Goal: Task Accomplishment & Management: Complete application form

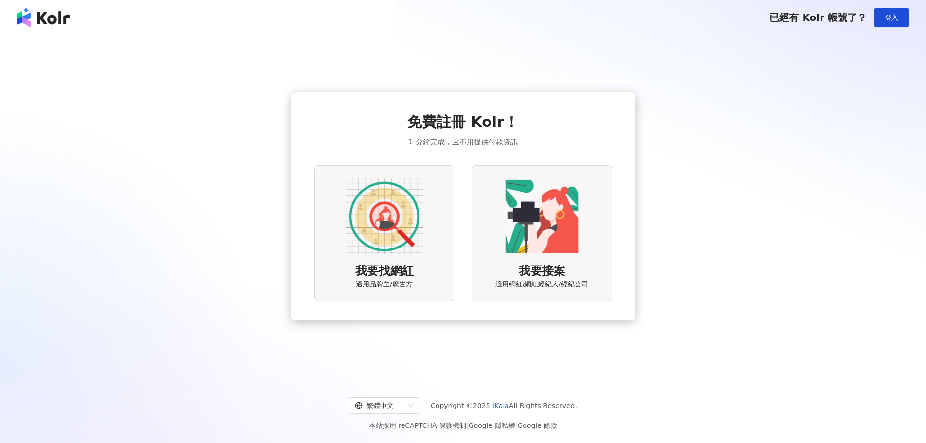
click at [549, 214] on img at bounding box center [542, 216] width 78 height 78
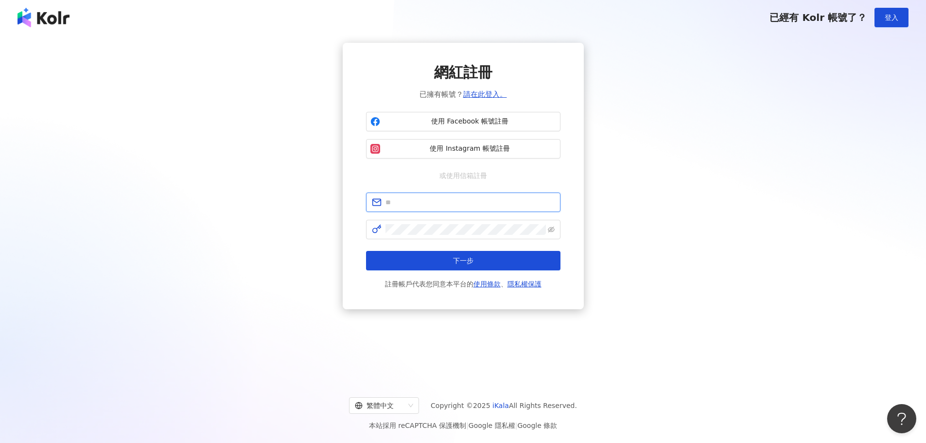
click at [455, 200] on input "text" at bounding box center [470, 202] width 169 height 11
click at [350, 223] on div "網紅註冊 已擁有帳號？ 請在此登入。 使用 Facebook 帳號註冊 使用 Instagram 帳號註冊 或使用信箱註冊 下一步 註冊帳戶代表您同意本平台的…" at bounding box center [463, 176] width 241 height 266
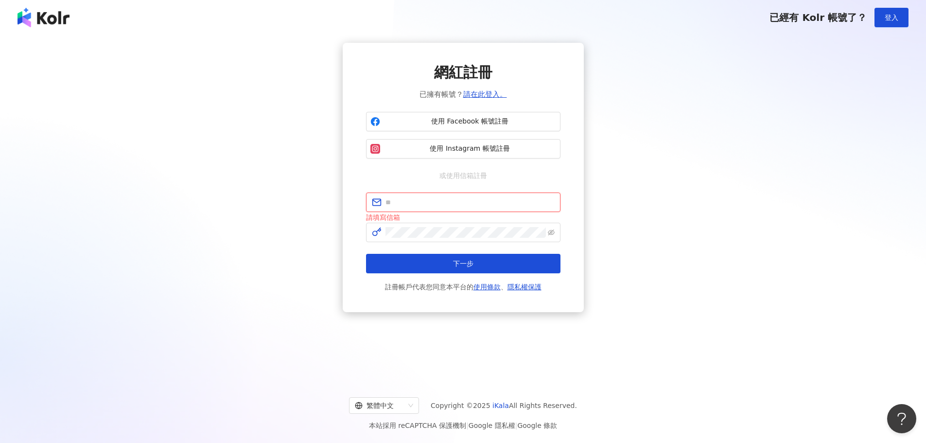
click at [414, 205] on input "text" at bounding box center [470, 202] width 169 height 11
type input "**********"
click at [442, 238] on span at bounding box center [463, 232] width 194 height 19
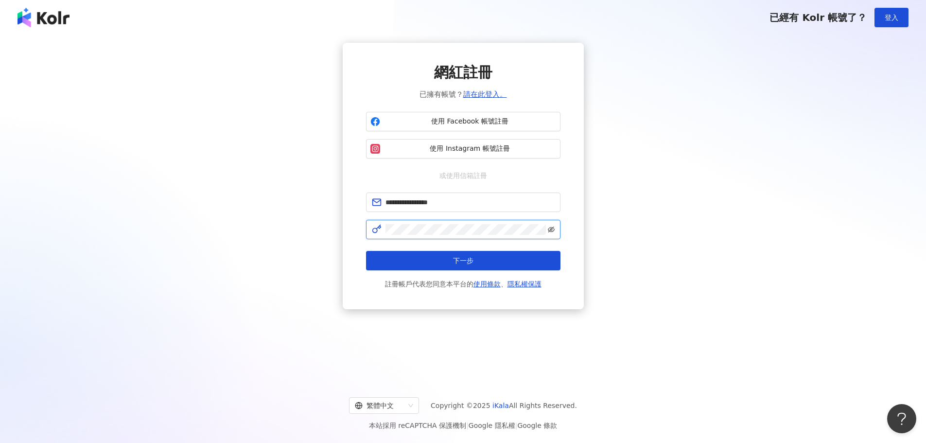
click at [553, 229] on icon "eye-invisible" at bounding box center [551, 229] width 7 height 7
click at [511, 258] on button "下一步" at bounding box center [463, 260] width 194 height 19
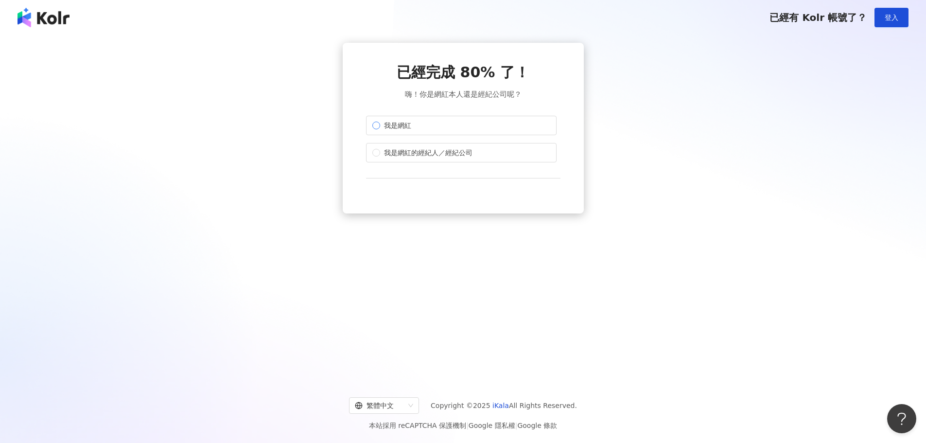
click at [385, 125] on span "我是網紅" at bounding box center [397, 125] width 35 height 11
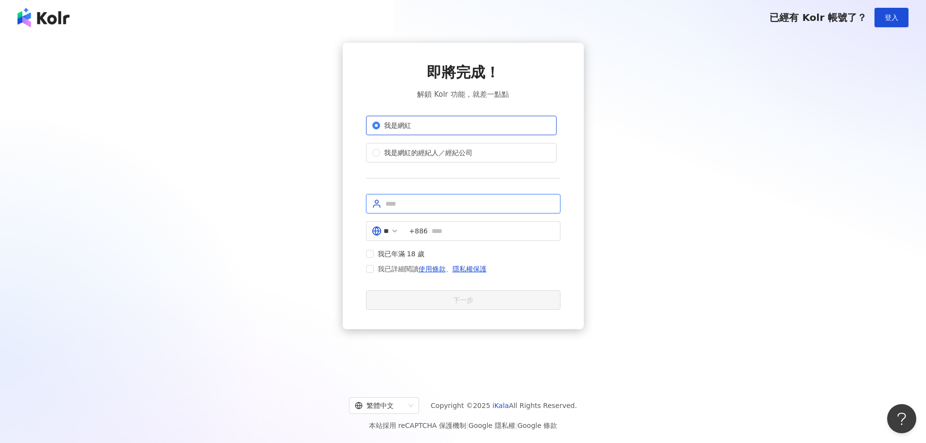
click at [443, 204] on input "text" at bounding box center [470, 203] width 169 height 11
click at [444, 203] on input "text" at bounding box center [470, 203] width 169 height 11
type input "*******"
click at [461, 232] on input "text" at bounding box center [493, 231] width 123 height 11
click at [408, 255] on span "我已年滿 18 歲" at bounding box center [401, 253] width 55 height 11
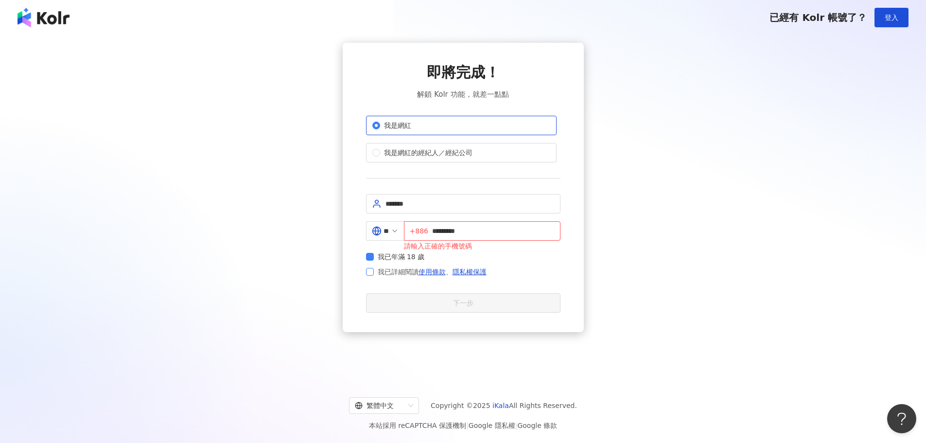
click at [366, 276] on label "我已詳細閱讀 使用條款 、 隱私權保護" at bounding box center [428, 272] width 124 height 12
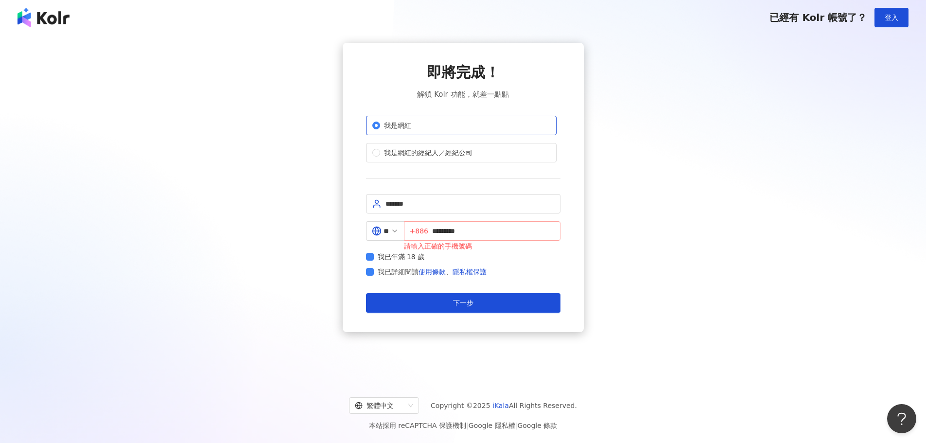
click at [436, 232] on span "+886 *********" at bounding box center [482, 230] width 157 height 19
click at [437, 232] on input "*********" at bounding box center [493, 231] width 123 height 11
type input "**********"
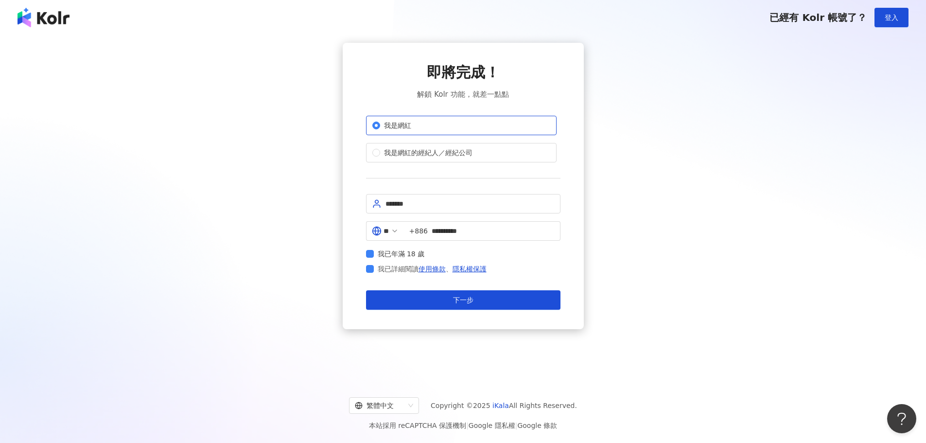
click at [579, 211] on div "**********" at bounding box center [463, 186] width 241 height 286
click at [477, 302] on button "下一步" at bounding box center [463, 299] width 194 height 19
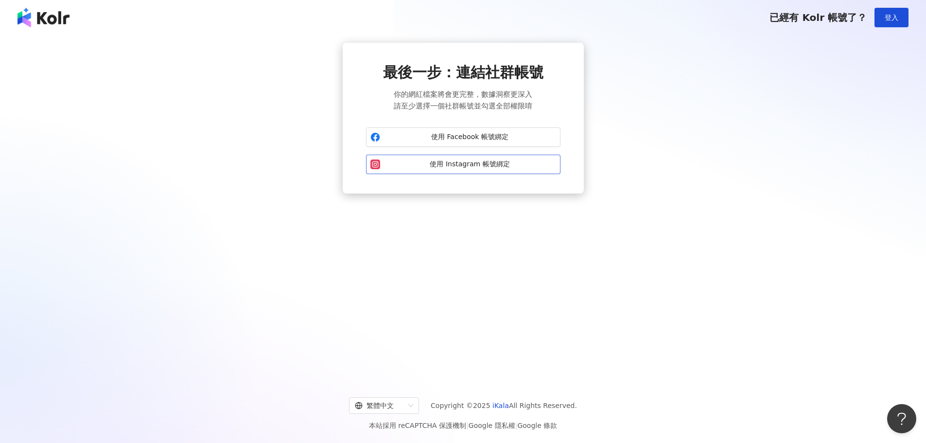
click at [501, 167] on span "使用 Instagram 帳號綁定" at bounding box center [470, 164] width 172 height 10
click at [443, 171] on button "使用 Instagram 帳號綁定" at bounding box center [463, 164] width 194 height 19
click at [465, 165] on span "使用 Instagram 帳號綁定" at bounding box center [470, 164] width 172 height 10
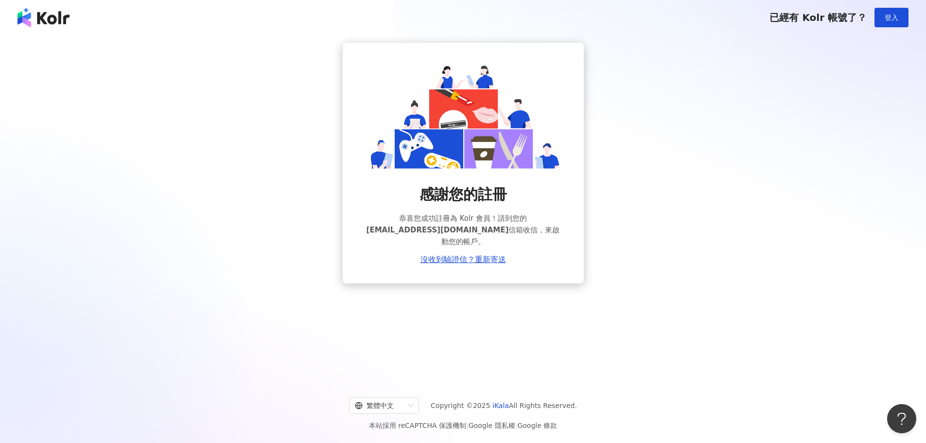
click at [503, 313] on div "感謝您的註冊 恭喜您成功註冊為 Kolr 會員！請到您的 [EMAIL_ADDRESS][DOMAIN_NAME] 信箱收信，來啟動您的帳戶。 沒收到驗證信？…" at bounding box center [463, 206] width 926 height 343
click at [176, 111] on div "感謝您的註冊 恭喜您成功註冊為 Kolr 會員！請到您的 [EMAIL_ADDRESS][DOMAIN_NAME] 信箱收信，來啟動您的帳戶。 沒收到驗證信？…" at bounding box center [463, 163] width 903 height 241
click at [889, 14] on span "登入" at bounding box center [892, 18] width 14 height 8
click at [891, 20] on span "登入" at bounding box center [892, 18] width 14 height 8
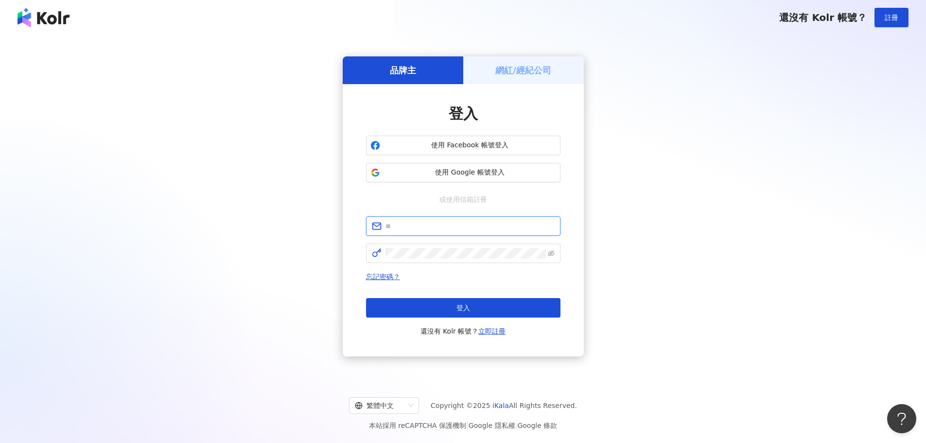
click at [447, 223] on input "text" at bounding box center [470, 226] width 169 height 11
type input "**********"
click at [551, 253] on icon "eye-invisible" at bounding box center [551, 253] width 7 height 6
click at [506, 297] on div "忘記密碼？ 登入 還沒有 Kolr 帳號？ 立即註冊" at bounding box center [463, 304] width 194 height 66
click at [508, 304] on button "登入" at bounding box center [463, 307] width 194 height 19
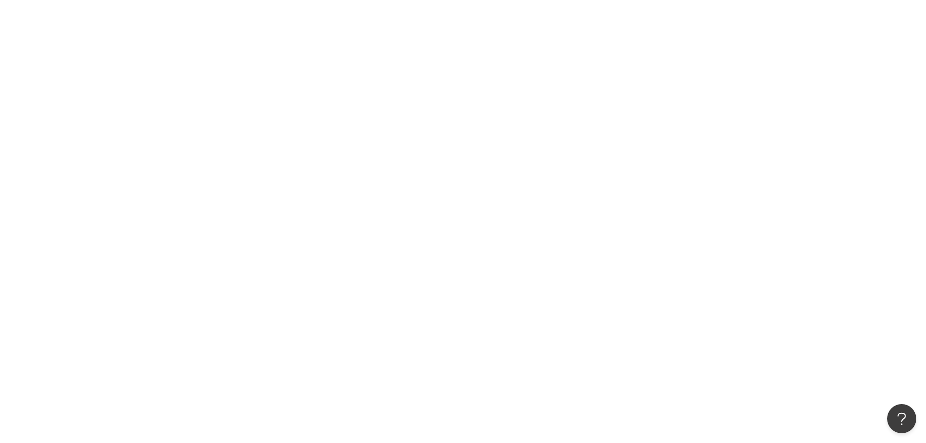
click at [410, 58] on div at bounding box center [463, 221] width 926 height 443
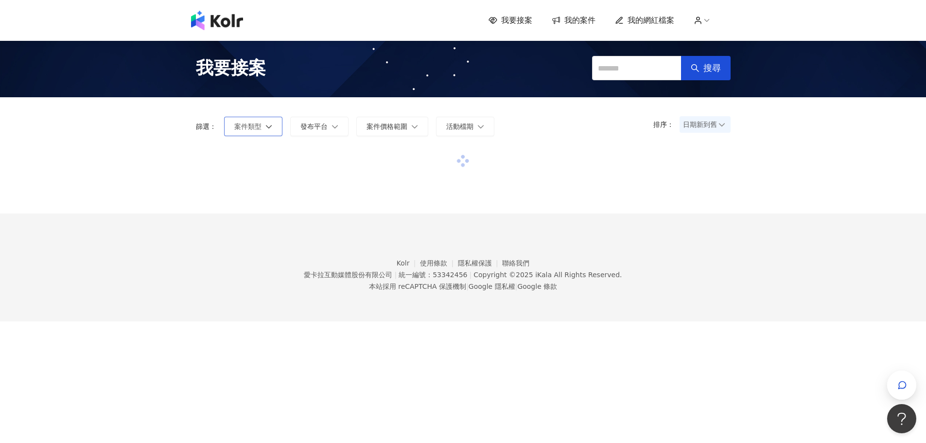
click at [258, 128] on span "案件類型" at bounding box center [247, 127] width 27 height 8
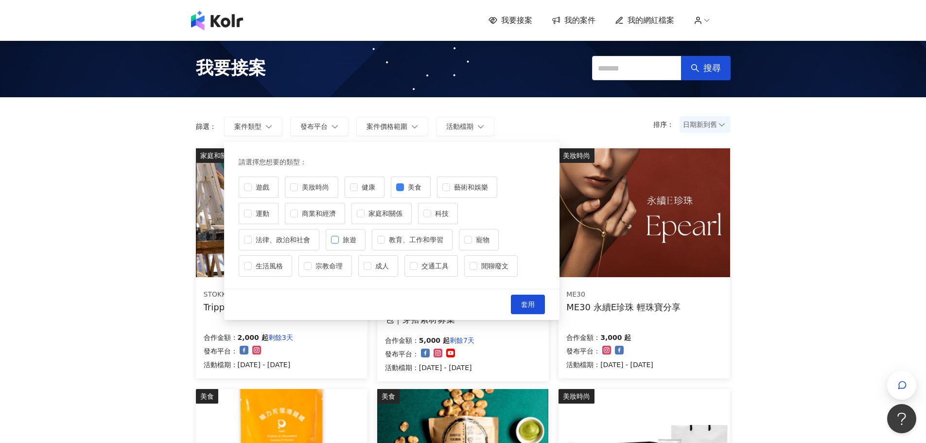
click at [338, 241] on span at bounding box center [335, 240] width 8 height 8
click at [484, 245] on label "寵物" at bounding box center [479, 239] width 40 height 21
click at [529, 306] on span "套用" at bounding box center [528, 304] width 14 height 8
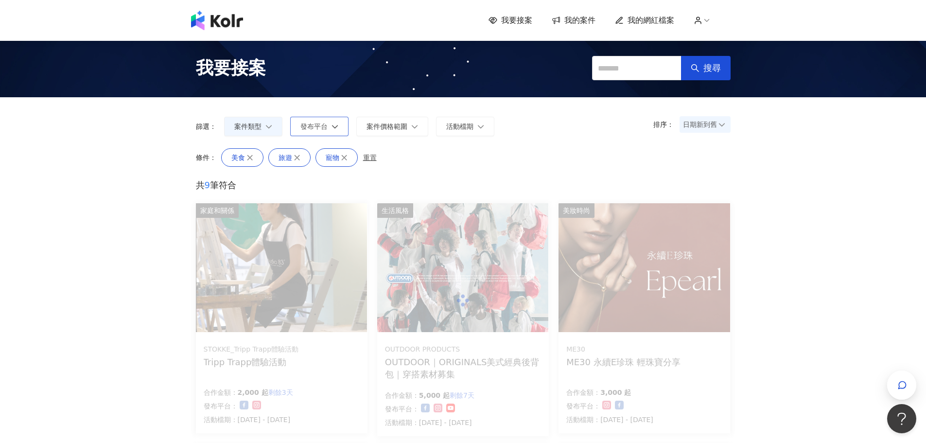
click at [336, 124] on icon "button" at bounding box center [335, 126] width 7 height 7
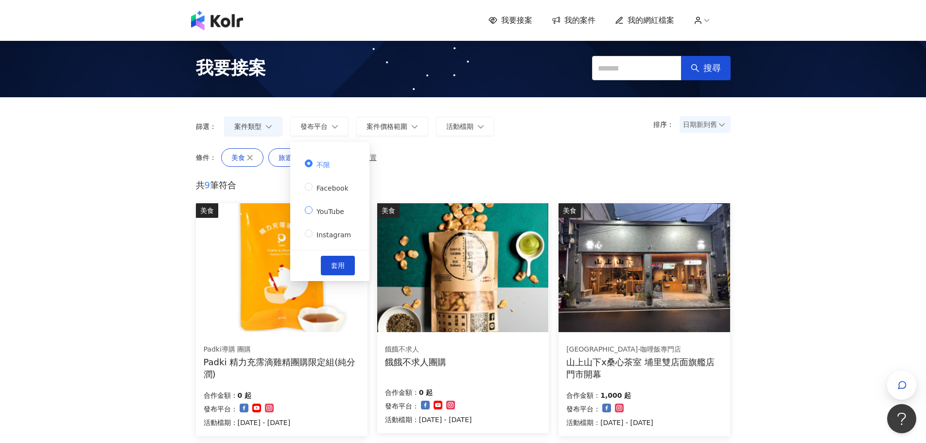
click at [338, 209] on span "YouTube" at bounding box center [330, 212] width 35 height 8
click at [346, 256] on button "套用" at bounding box center [338, 265] width 34 height 19
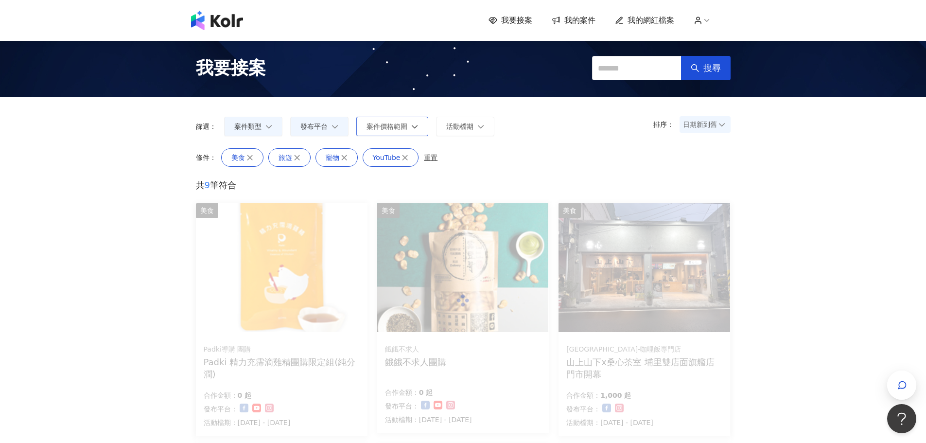
click at [404, 128] on span "案件價格範圍" at bounding box center [387, 127] width 41 height 8
click at [404, 127] on span "案件價格範圍" at bounding box center [387, 127] width 41 height 8
click at [468, 123] on span "活動檔期" at bounding box center [459, 127] width 27 height 8
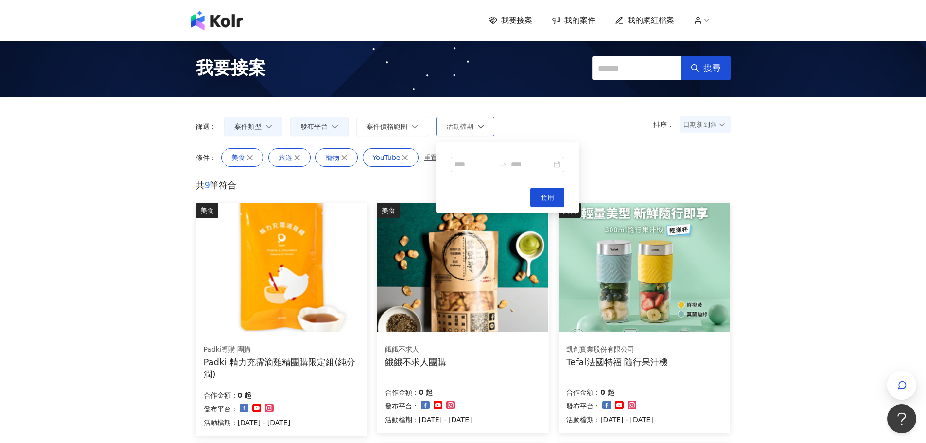
click at [468, 121] on button "活動檔期" at bounding box center [465, 126] width 58 height 19
click at [543, 120] on form "排序： 日期新到舊 篩選： 案件類型 發布平台 案件價格範圍 活動檔期" at bounding box center [463, 126] width 535 height 19
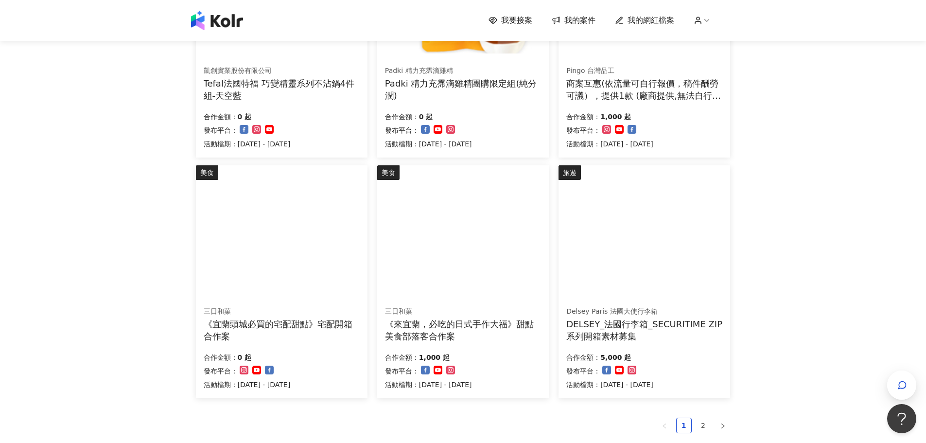
scroll to position [632, 0]
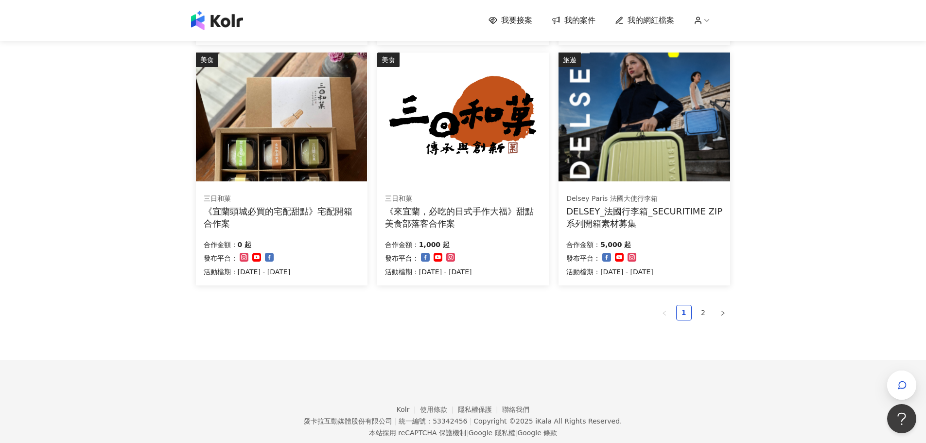
click at [332, 186] on div "三日和菓 《宜蘭頭城必買的宅配甜點》宅配開箱合作案 合作金額： 0 起 發布平台： 活動檔期：[DATE] - [DATE]" at bounding box center [282, 235] width 172 height 100
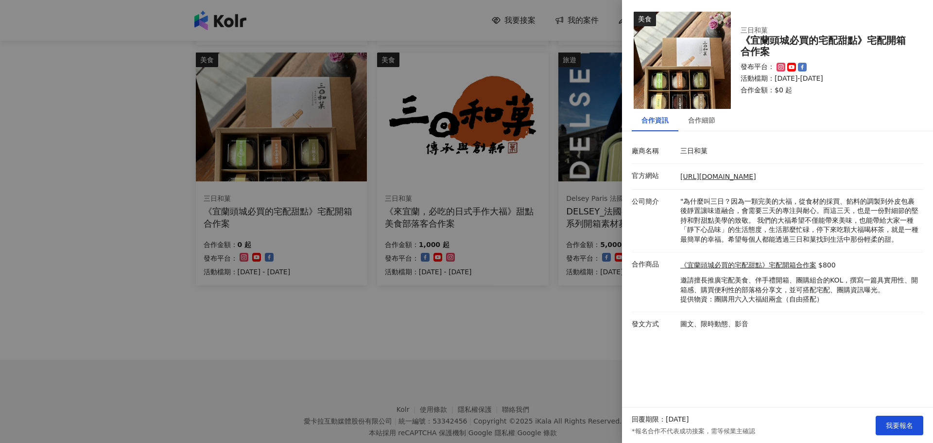
click at [371, 346] on div at bounding box center [466, 221] width 933 height 443
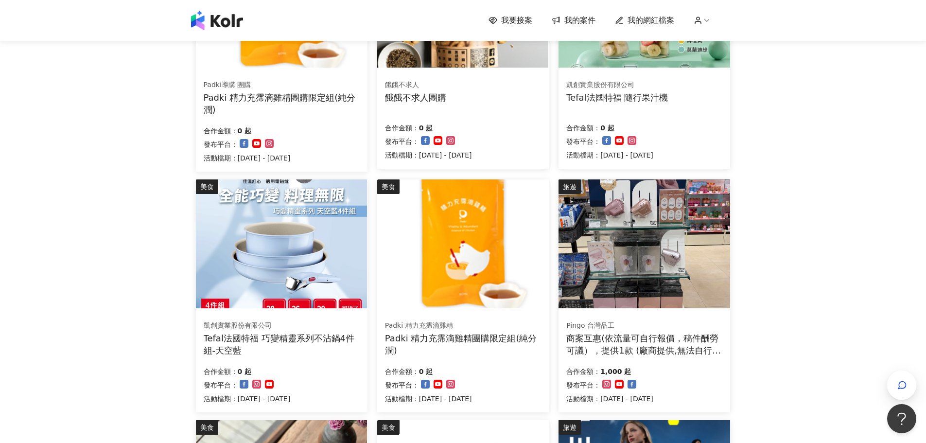
scroll to position [243, 0]
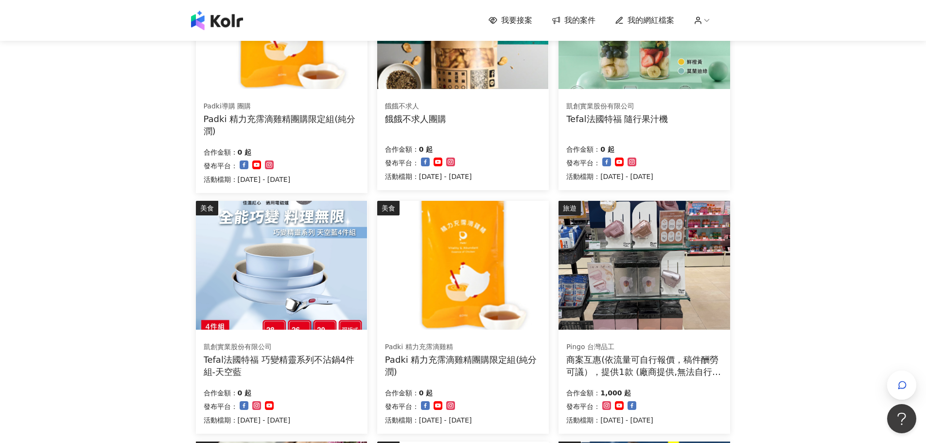
click at [325, 356] on div "Tefal法國特福 巧變精靈系列不沾鍋4件組-天空藍" at bounding box center [282, 365] width 156 height 24
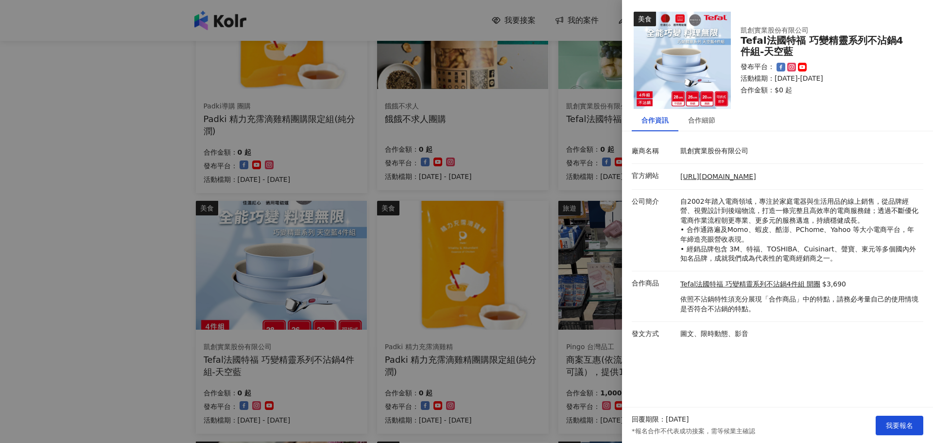
click at [87, 201] on div at bounding box center [466, 221] width 933 height 443
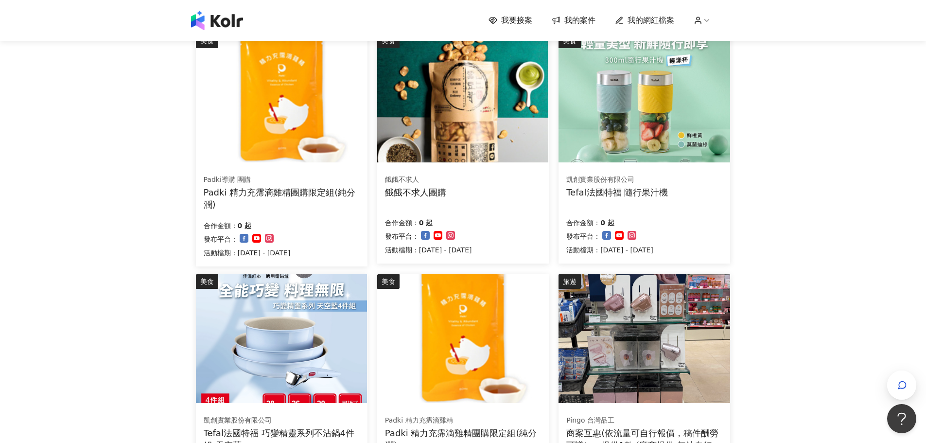
scroll to position [146, 0]
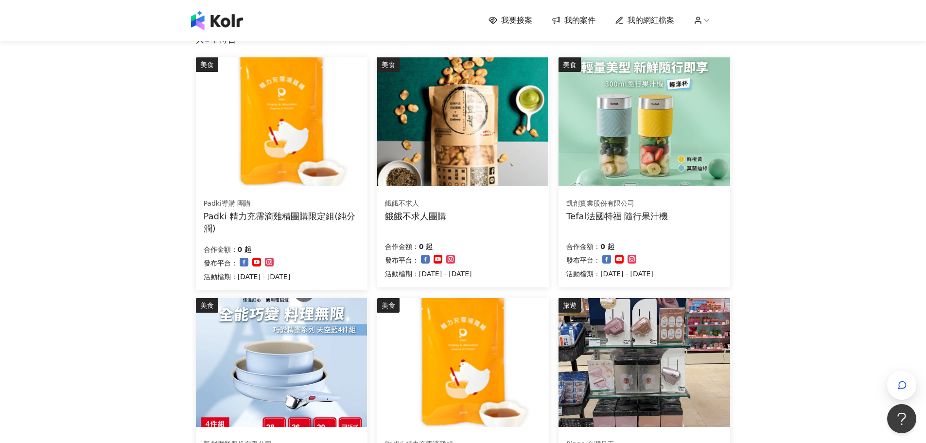
click at [678, 217] on div "凱創實業股份有限公司 Tefal法國特福 隨行果汁機" at bounding box center [644, 210] width 156 height 24
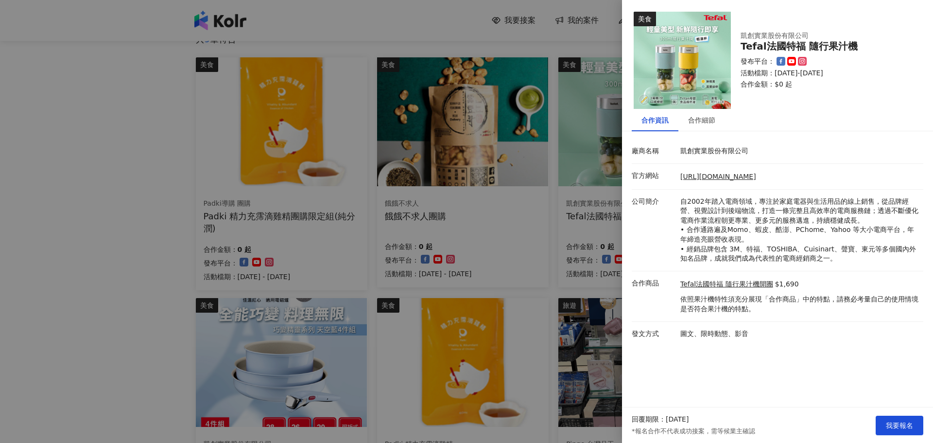
click at [140, 205] on div at bounding box center [466, 221] width 933 height 443
